Goal: Task Accomplishment & Management: Manage account settings

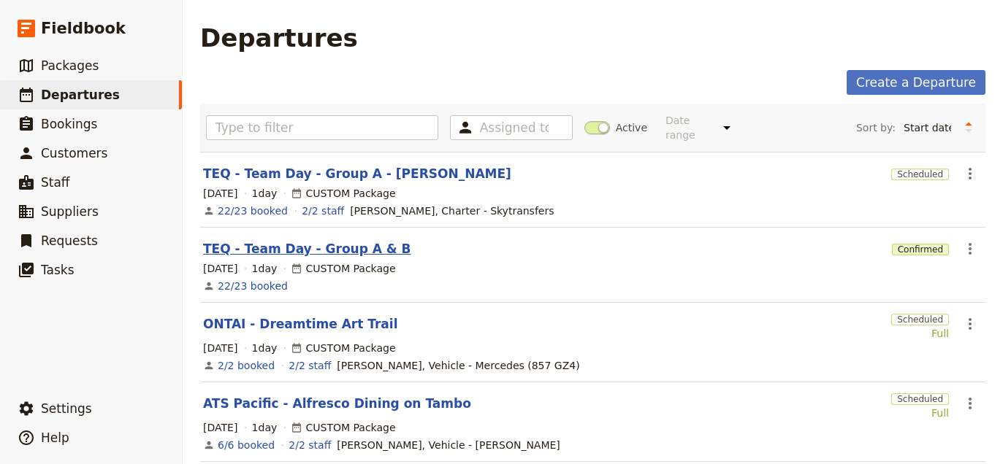
click at [315, 245] on link "TEQ - Team Day - Group A & B" at bounding box center [307, 249] width 208 height 18
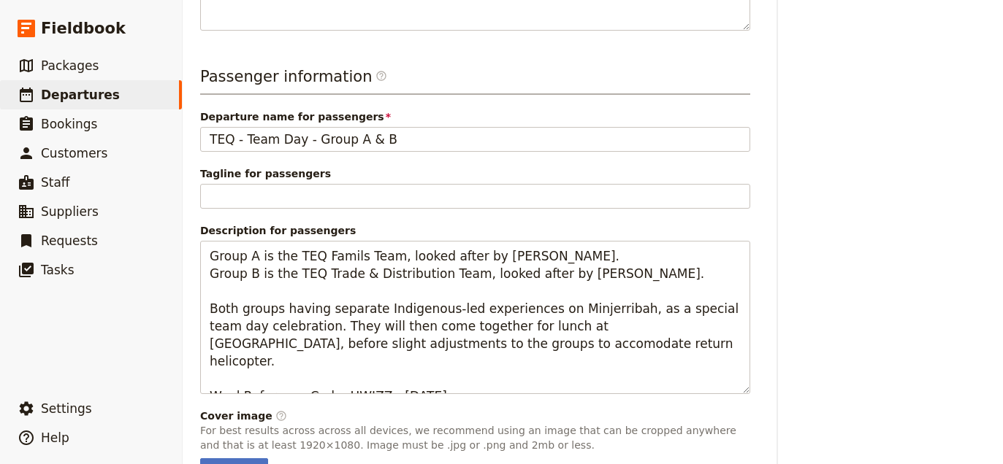
scroll to position [616, 0]
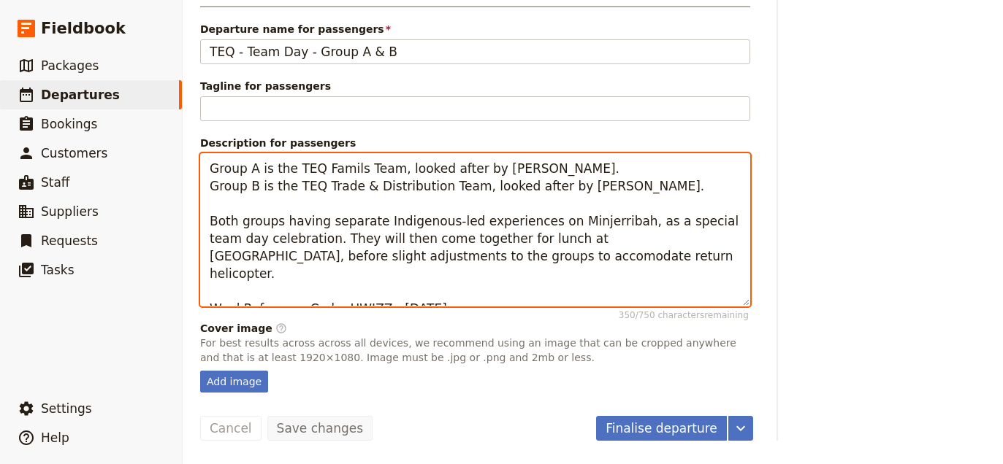
click at [455, 192] on textarea "Group A is the TEQ Famils Team, looked after by Nicole. Group B is the TEQ Trad…" at bounding box center [475, 229] width 550 height 153
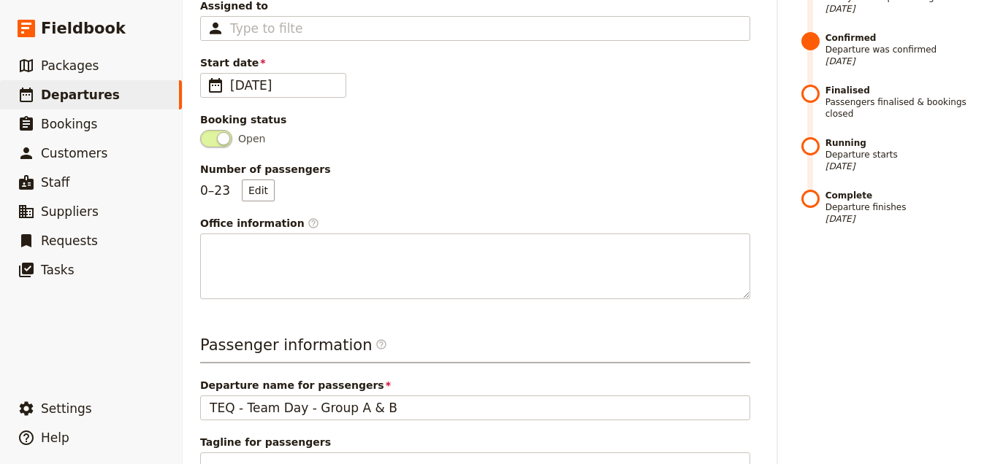
scroll to position [20, 0]
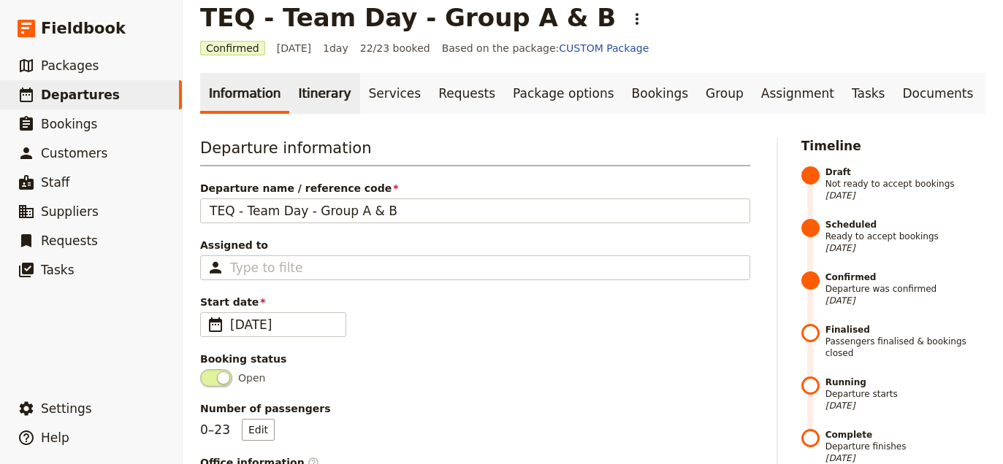
click at [323, 99] on link "Itinerary" at bounding box center [324, 93] width 70 height 41
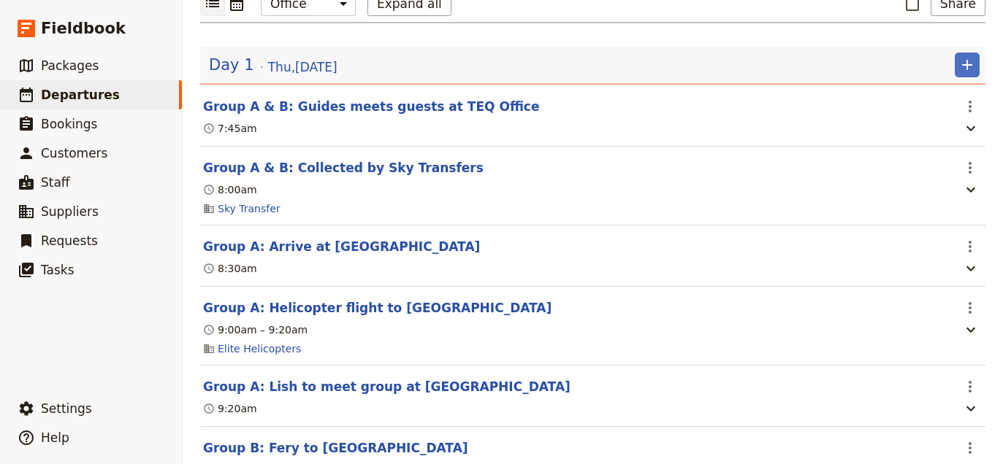
scroll to position [185, 0]
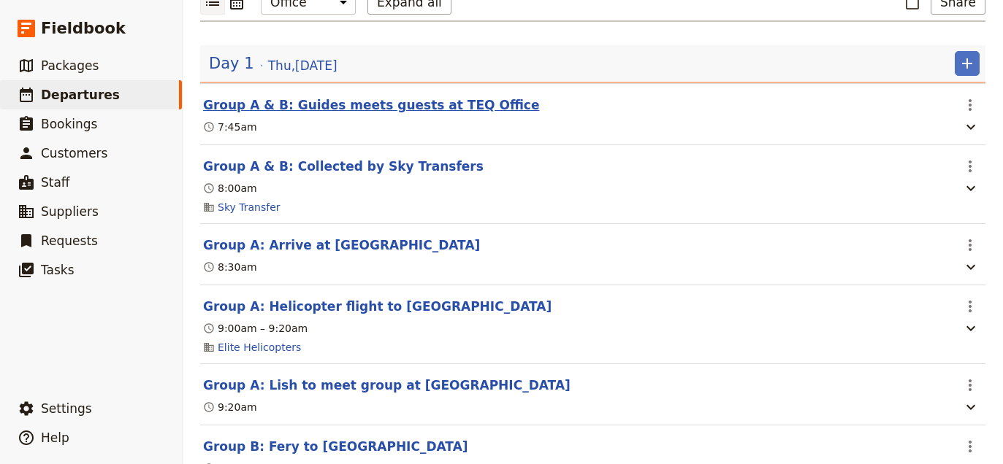
click at [433, 104] on button "Group A & B: Guides meets guests at TEQ Office" at bounding box center [371, 105] width 336 height 18
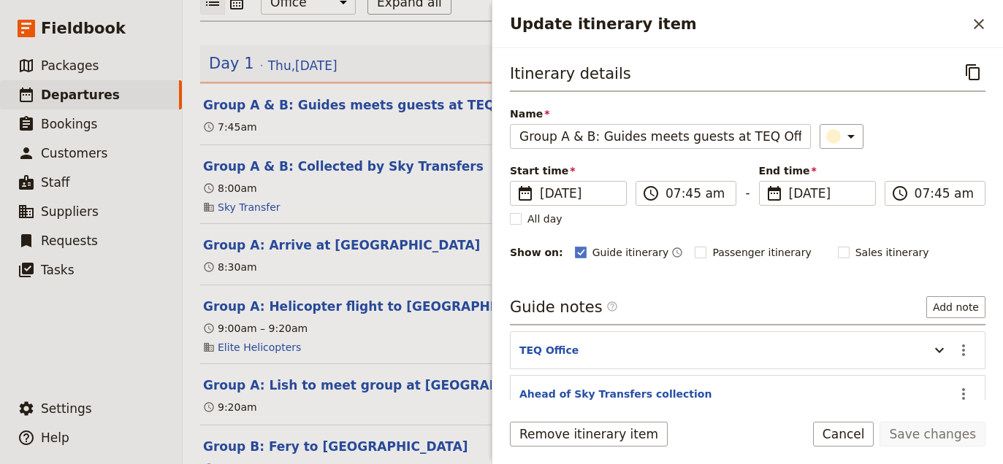
scroll to position [120, 0]
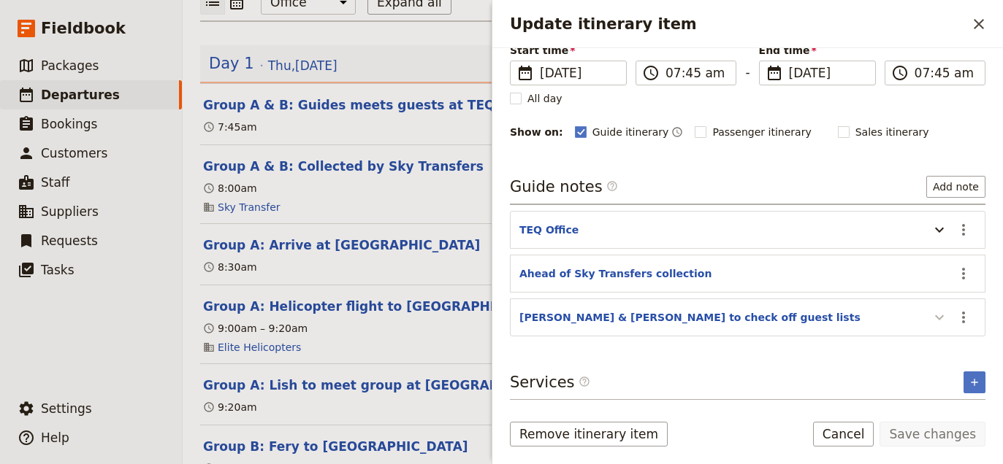
click at [941, 313] on icon "Update itinerary item" at bounding box center [939, 318] width 18 height 18
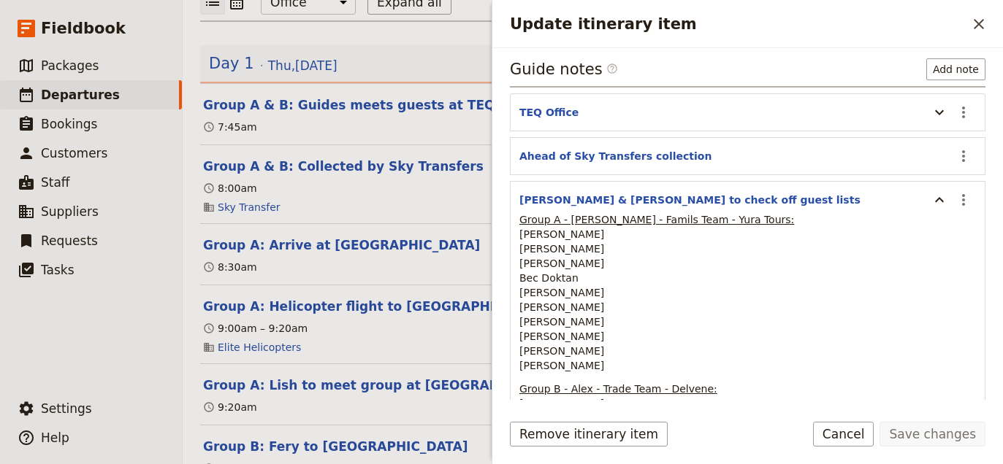
scroll to position [96, 0]
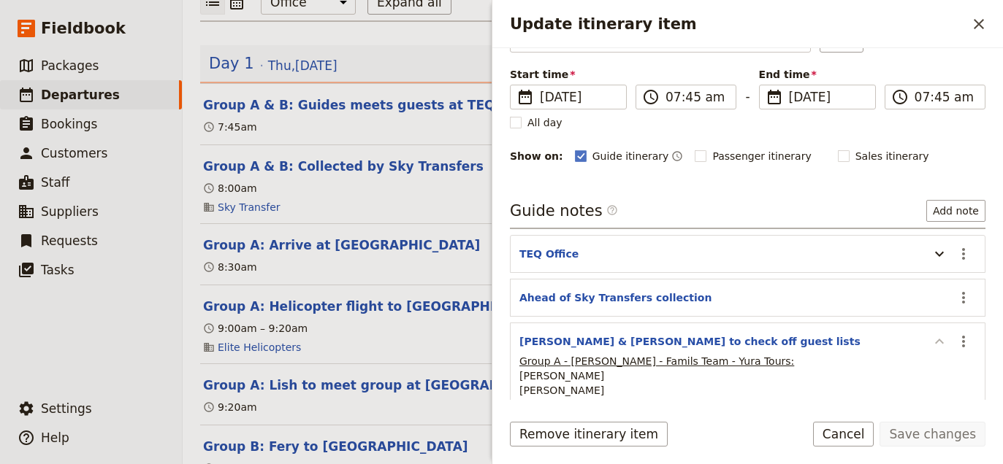
click at [940, 342] on icon "Update itinerary item" at bounding box center [939, 341] width 9 height 5
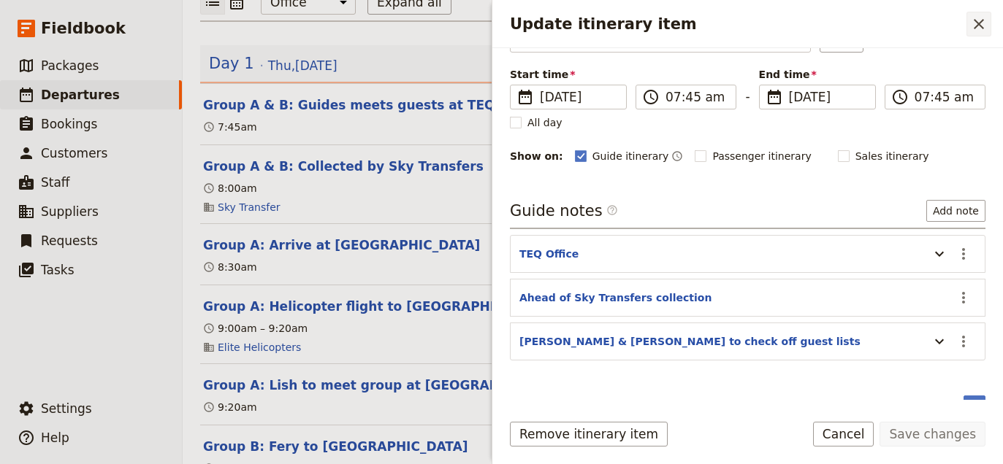
click at [985, 28] on icon "Close drawer" at bounding box center [979, 24] width 18 height 18
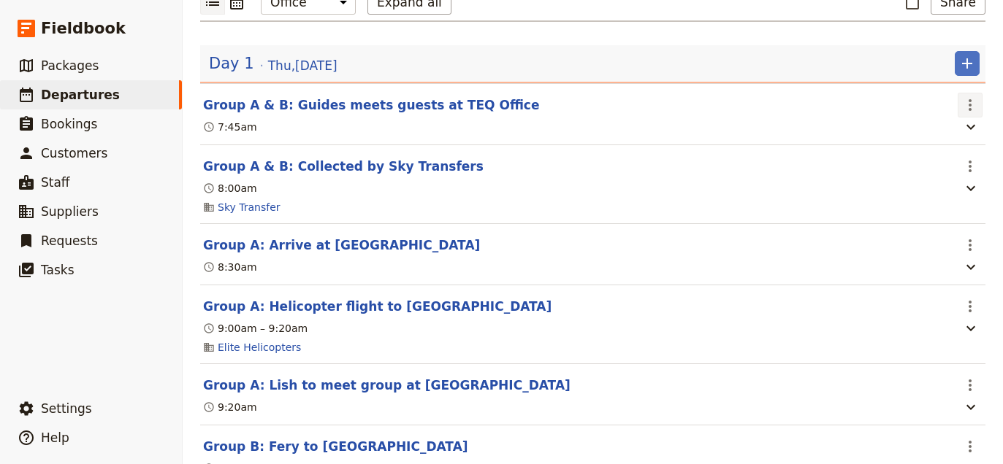
click at [965, 109] on icon "Actions" at bounding box center [970, 105] width 18 height 18
click at [646, 190] on div "8:00am" at bounding box center [577, 189] width 751 height 18
click at [660, 112] on header "Group A & B: Guides meets guests at TEQ Office" at bounding box center [577, 105] width 748 height 18
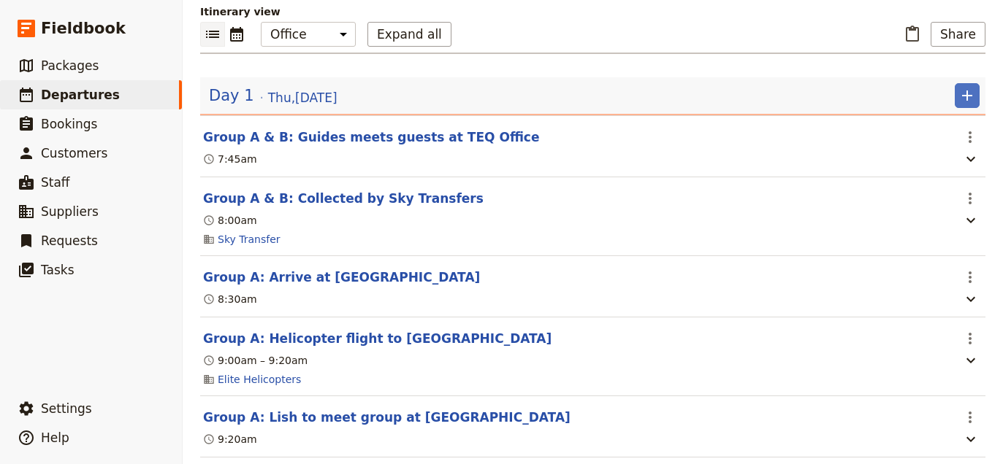
scroll to position [131, 0]
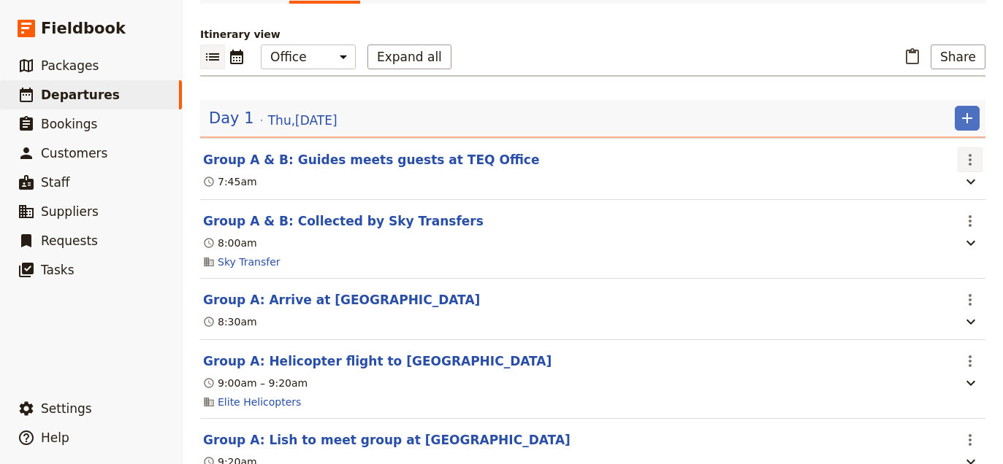
click at [970, 160] on icon "Actions" at bounding box center [969, 160] width 3 height 12
click at [969, 245] on icon "button" at bounding box center [970, 243] width 9 height 5
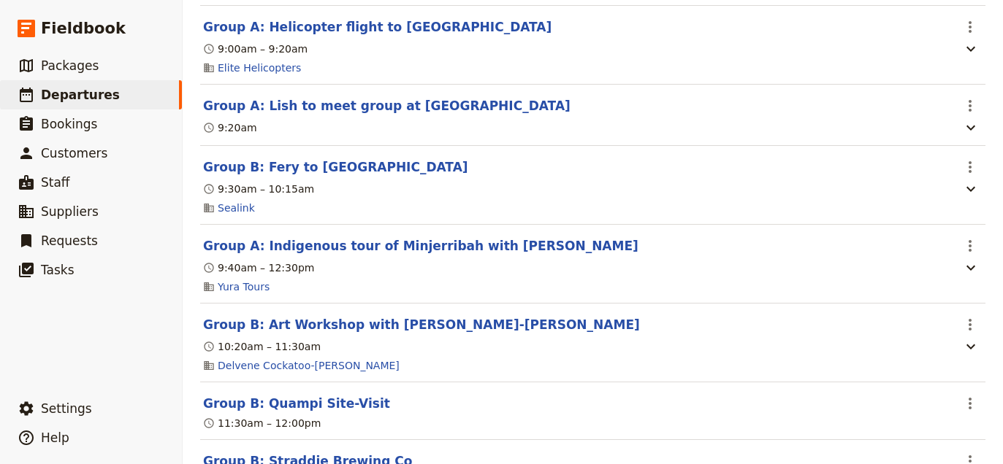
scroll to position [737, 0]
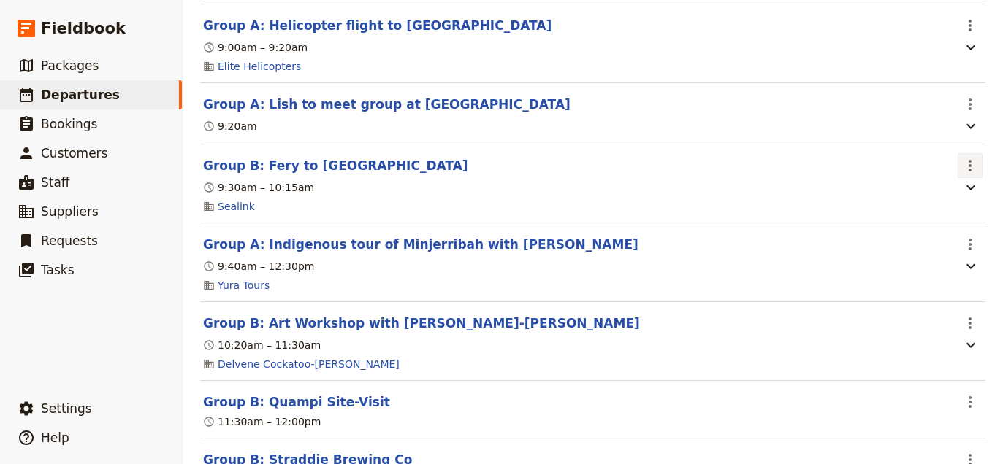
click at [963, 168] on icon "Actions" at bounding box center [970, 166] width 18 height 18
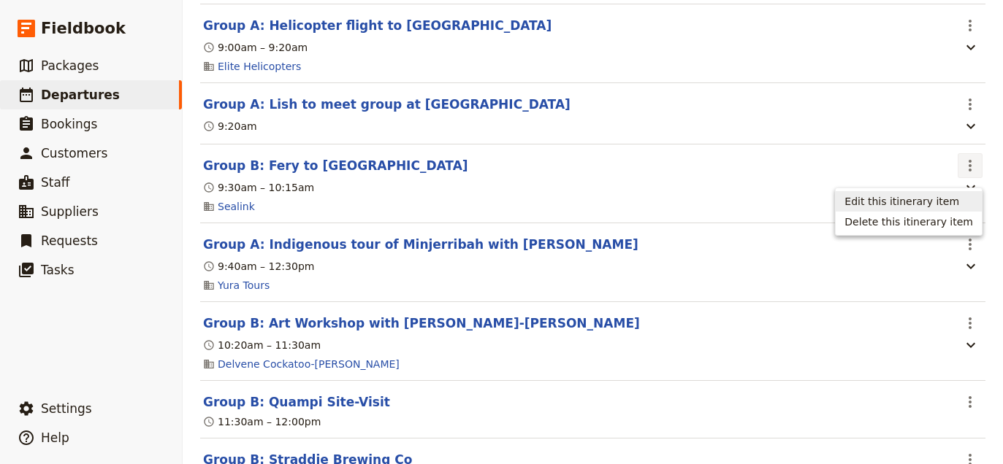
click at [869, 194] on span "Edit this itinerary item" at bounding box center [901, 201] width 115 height 15
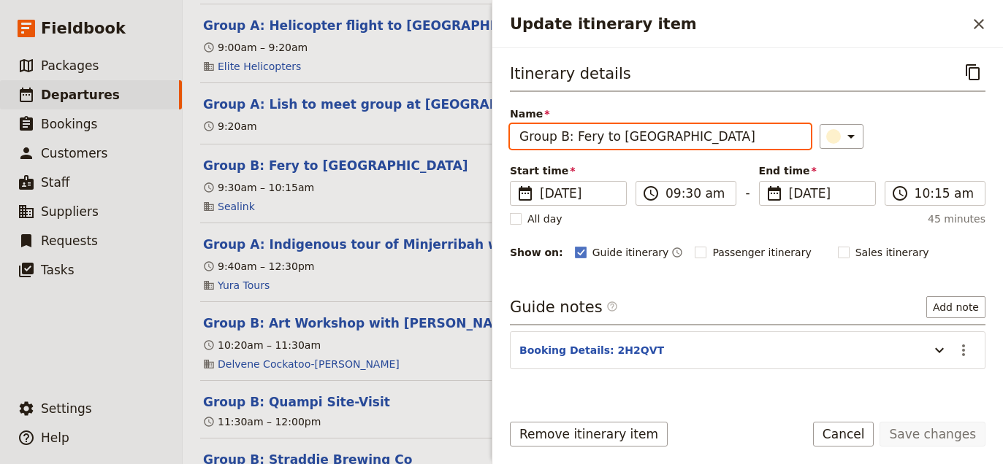
click at [589, 137] on input "Group B: Fery to Minjerribah" at bounding box center [660, 136] width 301 height 25
type input "Group B: Ferry to Minjerribah"
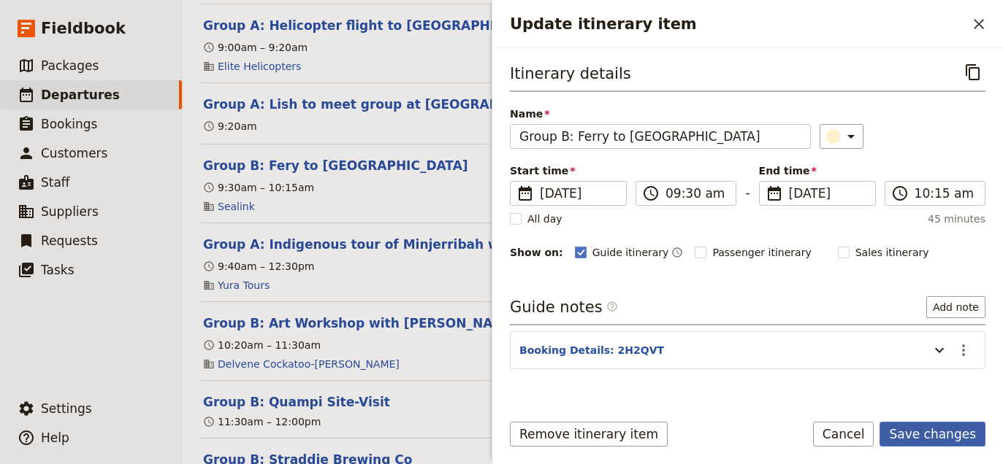
click at [946, 437] on button "Save changes" at bounding box center [932, 434] width 106 height 25
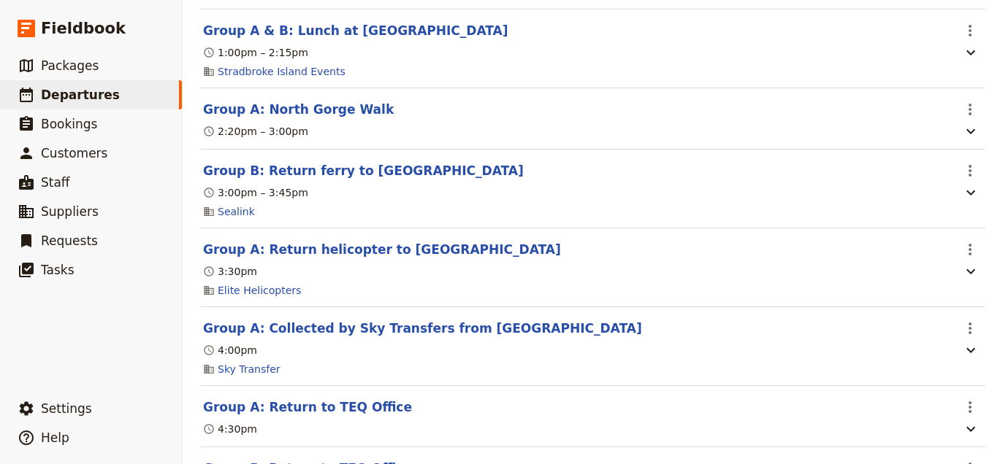
scroll to position [1338, 0]
